Goal: Task Accomplishment & Management: Use online tool/utility

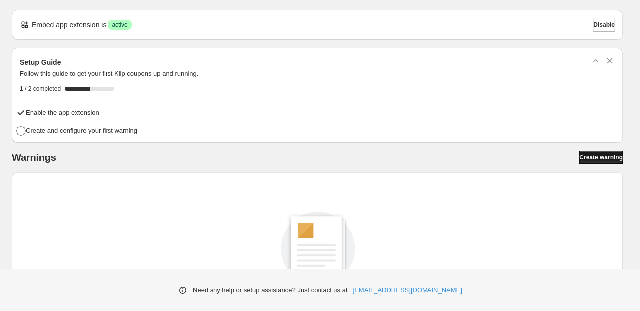
click at [593, 163] on link "Create warning" at bounding box center [600, 158] width 43 height 14
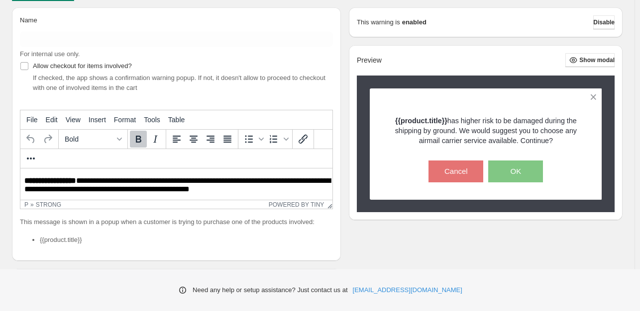
scroll to position [93, 0]
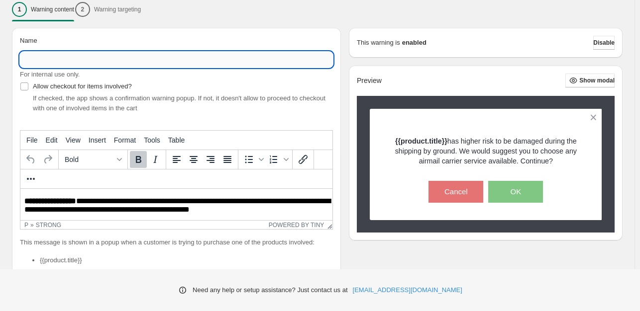
click at [219, 63] on input "Name" at bounding box center [176, 60] width 313 height 16
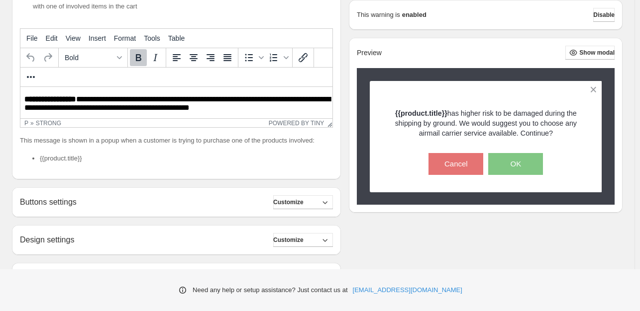
scroll to position [195, 0]
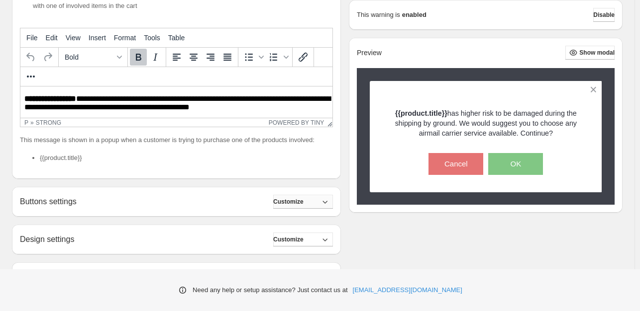
type input "**********"
click at [303, 205] on span "Customize" at bounding box center [288, 202] width 30 height 8
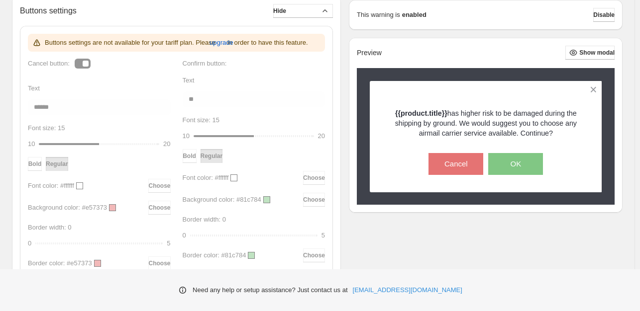
scroll to position [389, 0]
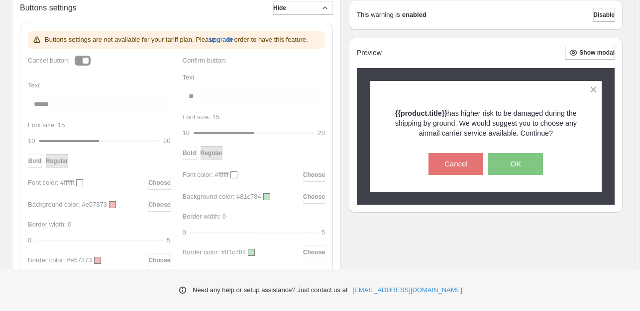
click at [123, 116] on div "Buttons settings are not available for your tariff plan. Please upgrade in orde…" at bounding box center [176, 166] width 297 height 271
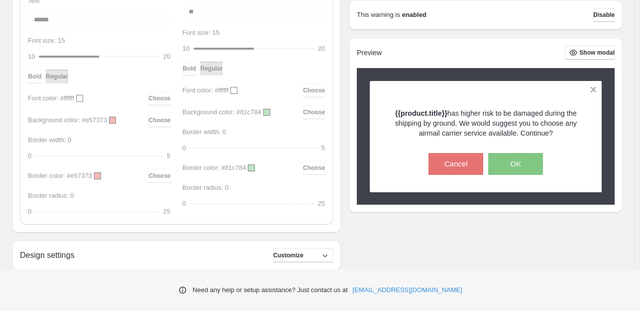
scroll to position [565, 0]
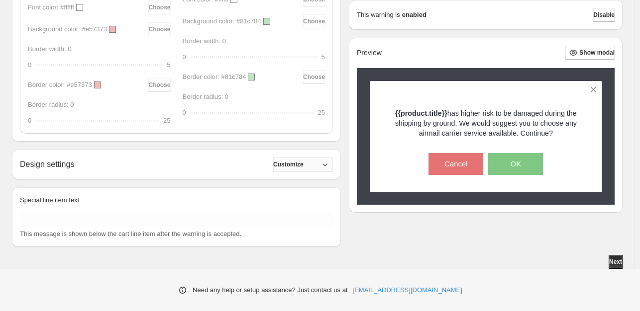
click at [303, 162] on span "Customize" at bounding box center [288, 165] width 30 height 8
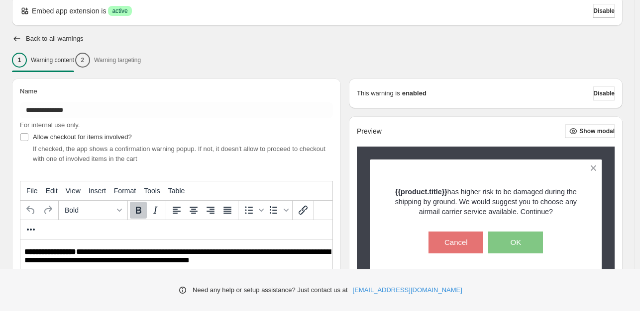
scroll to position [0, 0]
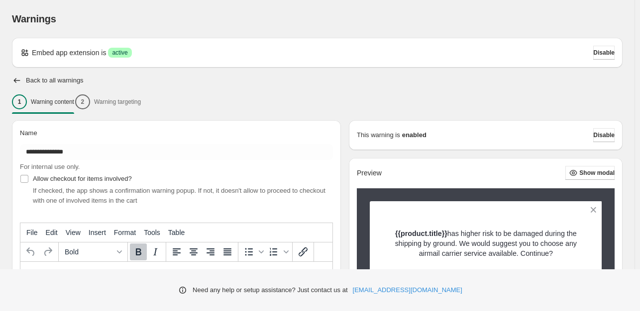
click at [123, 102] on div "1 Warning content 2 Warning targeting" at bounding box center [317, 102] width 610 height 21
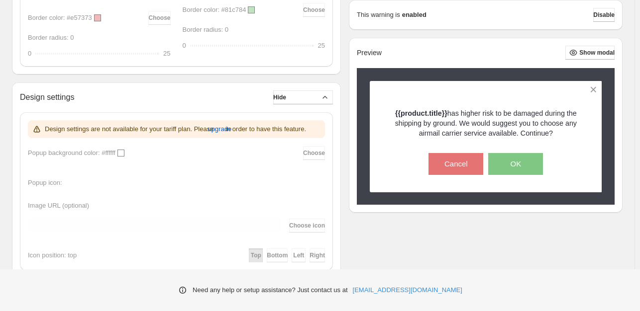
scroll to position [730, 0]
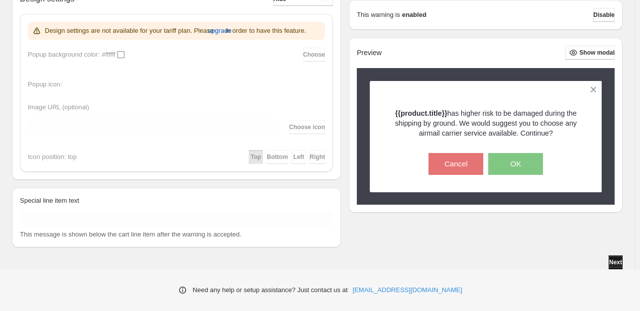
click at [609, 263] on span "Next" at bounding box center [615, 263] width 13 height 8
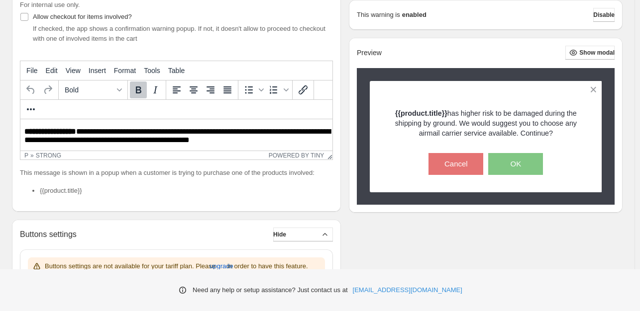
scroll to position [163, 0]
